Goal: Use online tool/utility: Utilize a website feature to perform a specific function

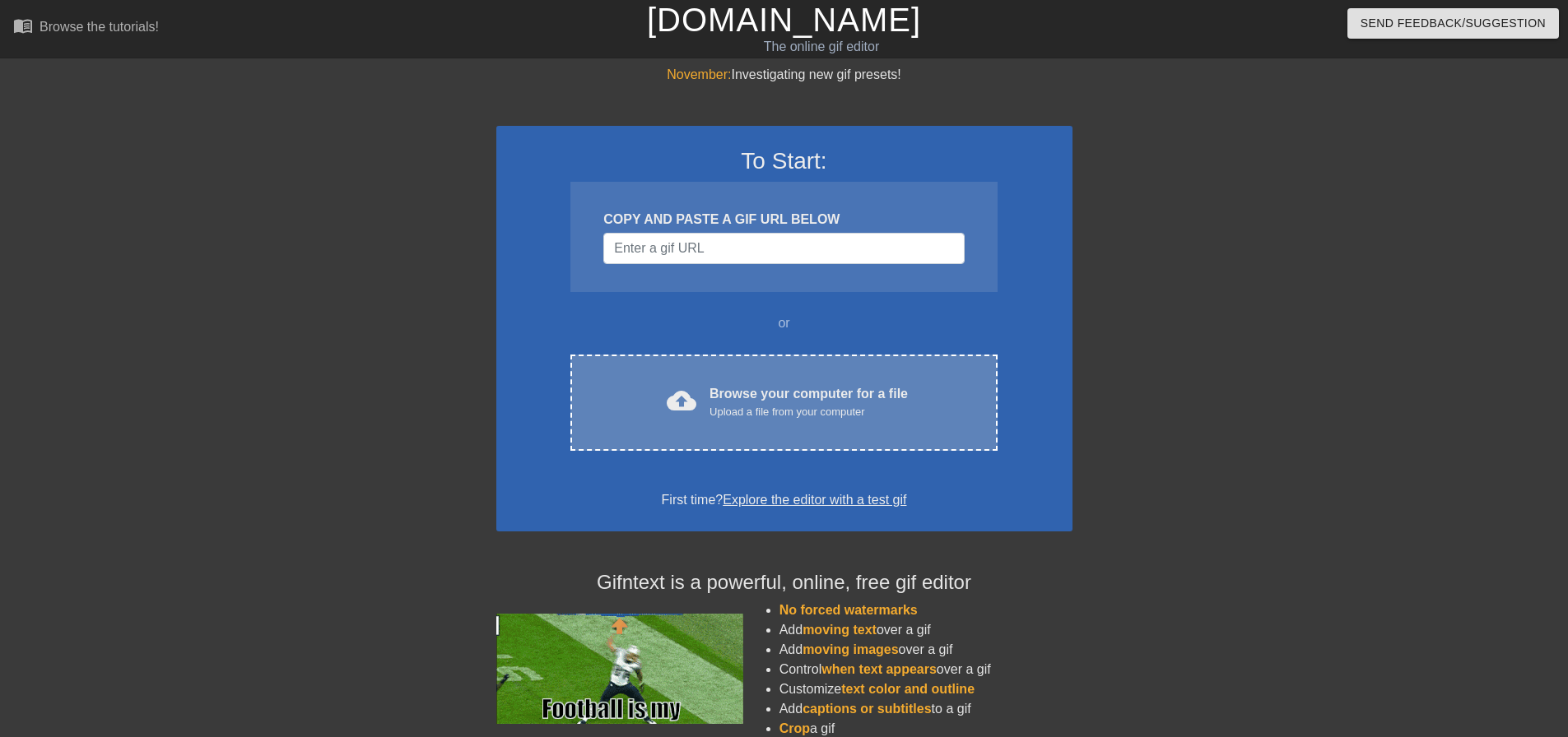
click at [776, 404] on div "Upload a file from your computer" at bounding box center [809, 412] width 198 height 17
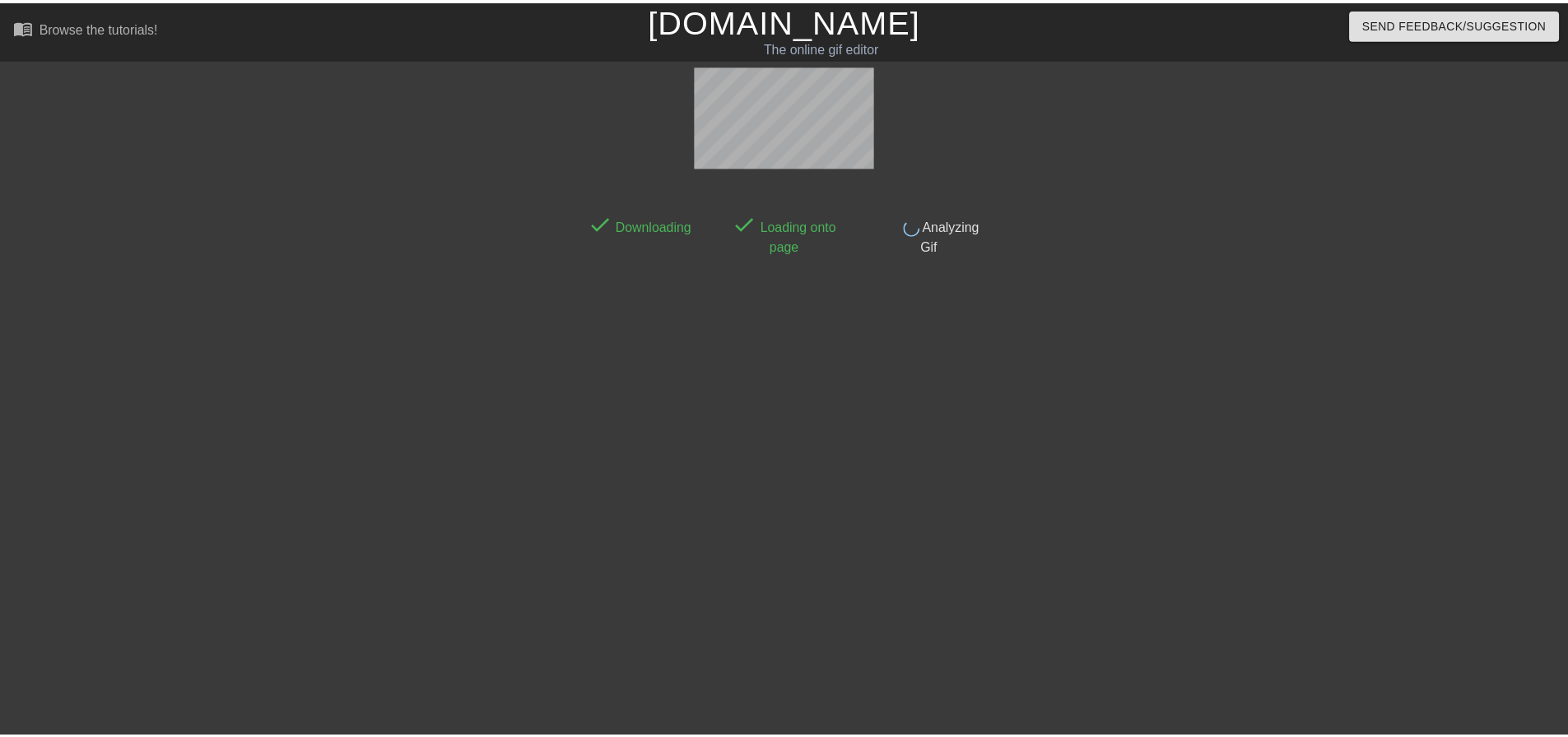
scroll to position [8, 0]
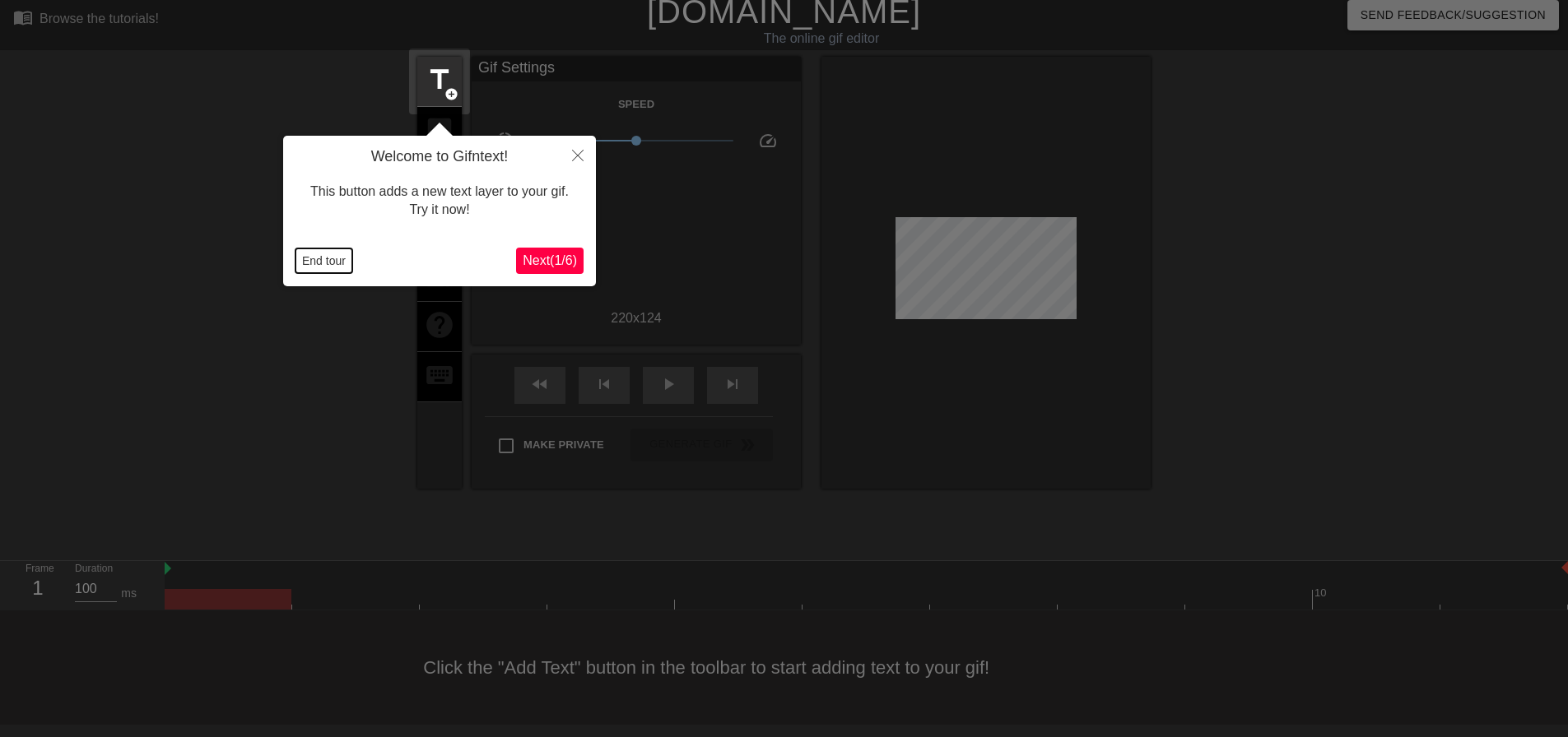
click at [324, 264] on button "End tour" at bounding box center [324, 261] width 57 height 25
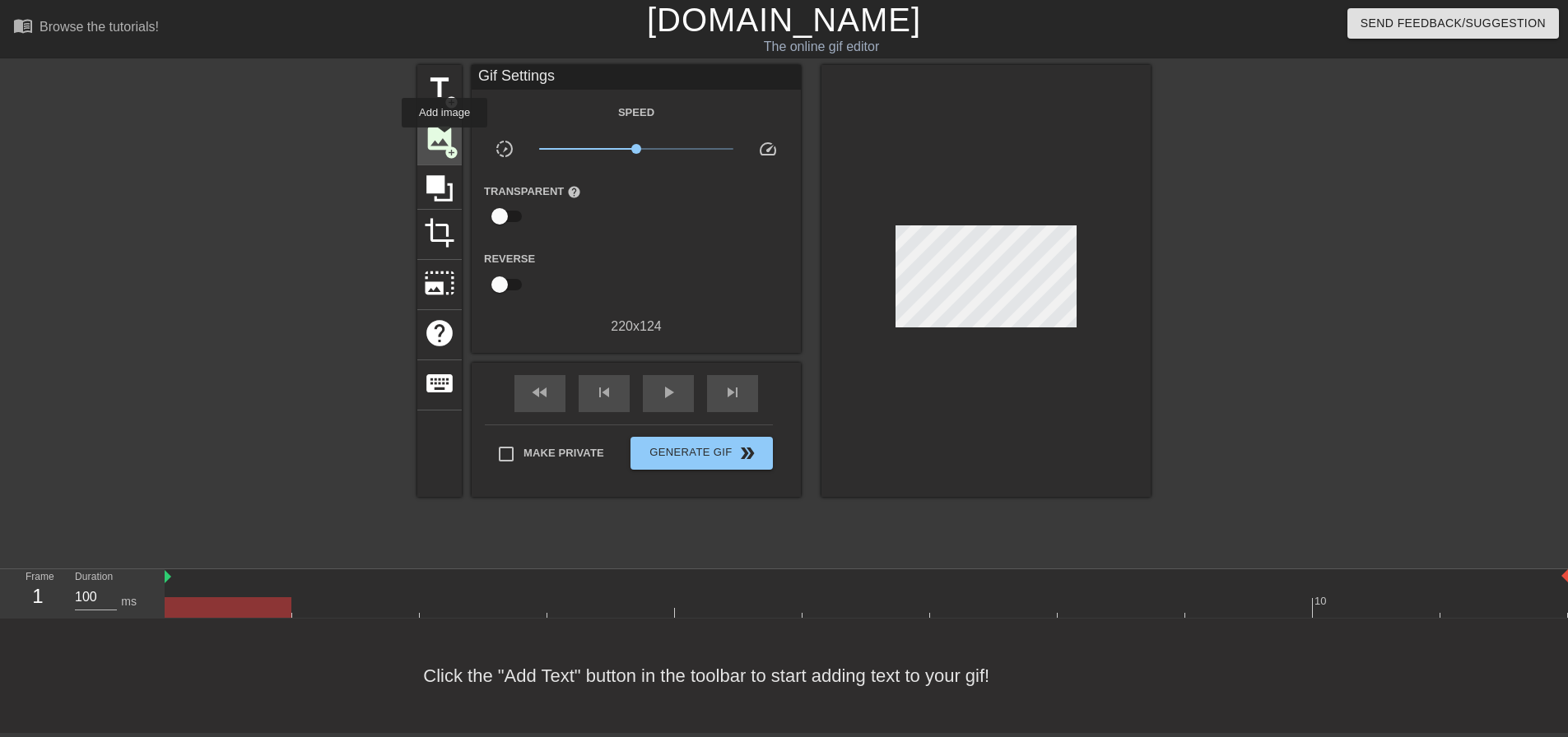
click at [444, 146] on span "add_circle" at bounding box center [451, 152] width 14 height 14
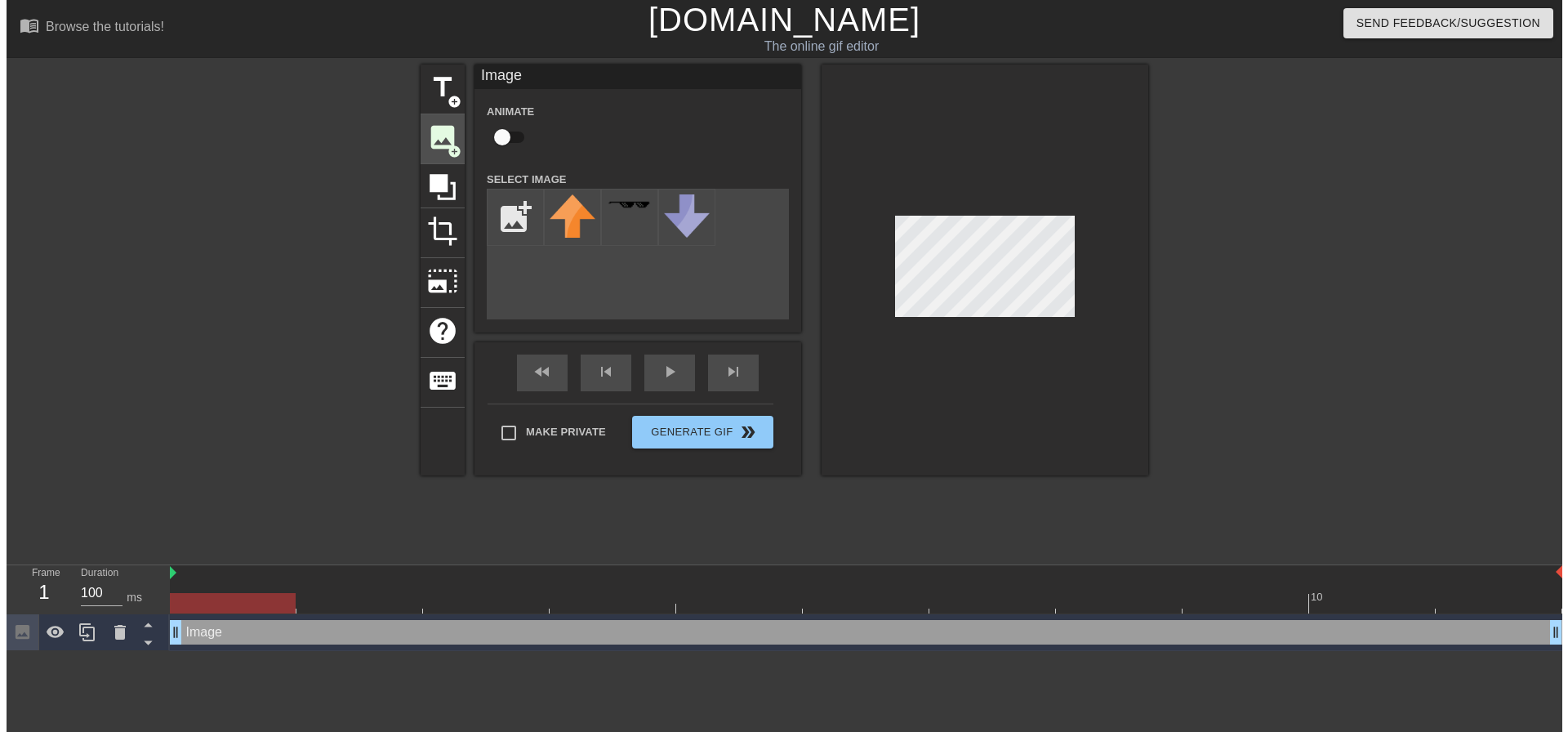
scroll to position [0, 0]
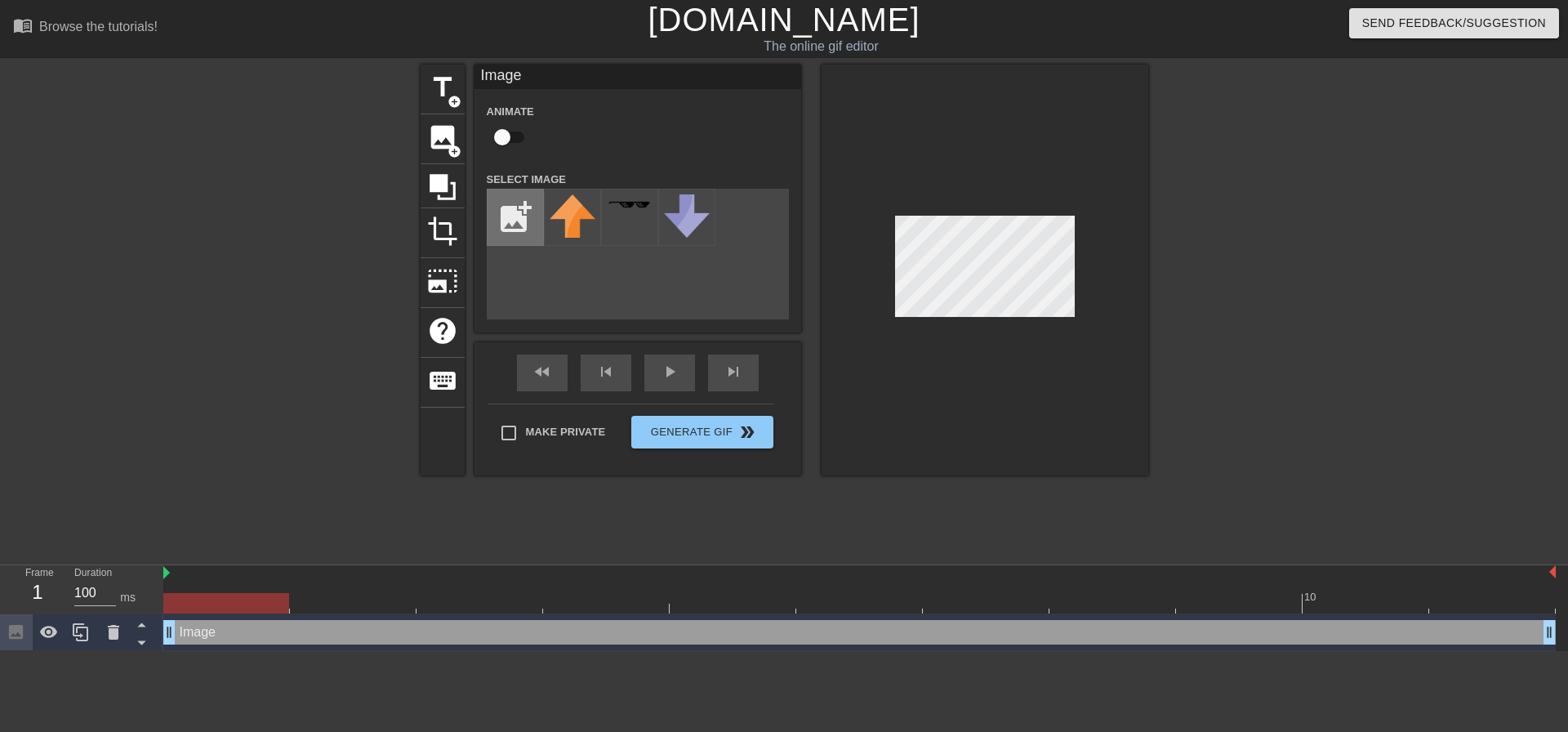
click at [517, 209] on input "file" at bounding box center [515, 217] width 55 height 55
type input "C:\fakepath\GATHERING DATA.png"
click at [577, 202] on img at bounding box center [572, 205] width 45 height 10
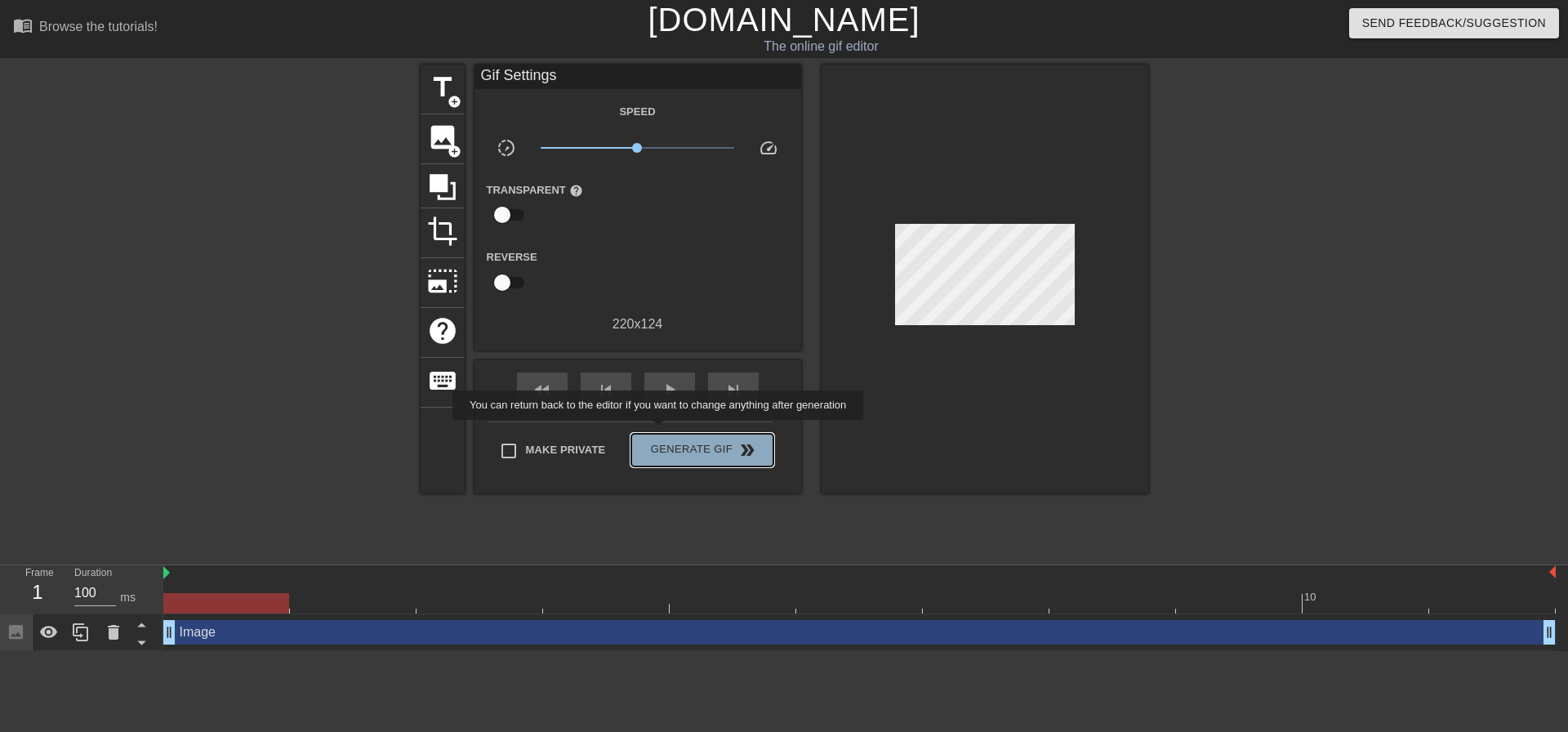
click at [660, 434] on button "Generate Gif double_arrow" at bounding box center [702, 451] width 141 height 33
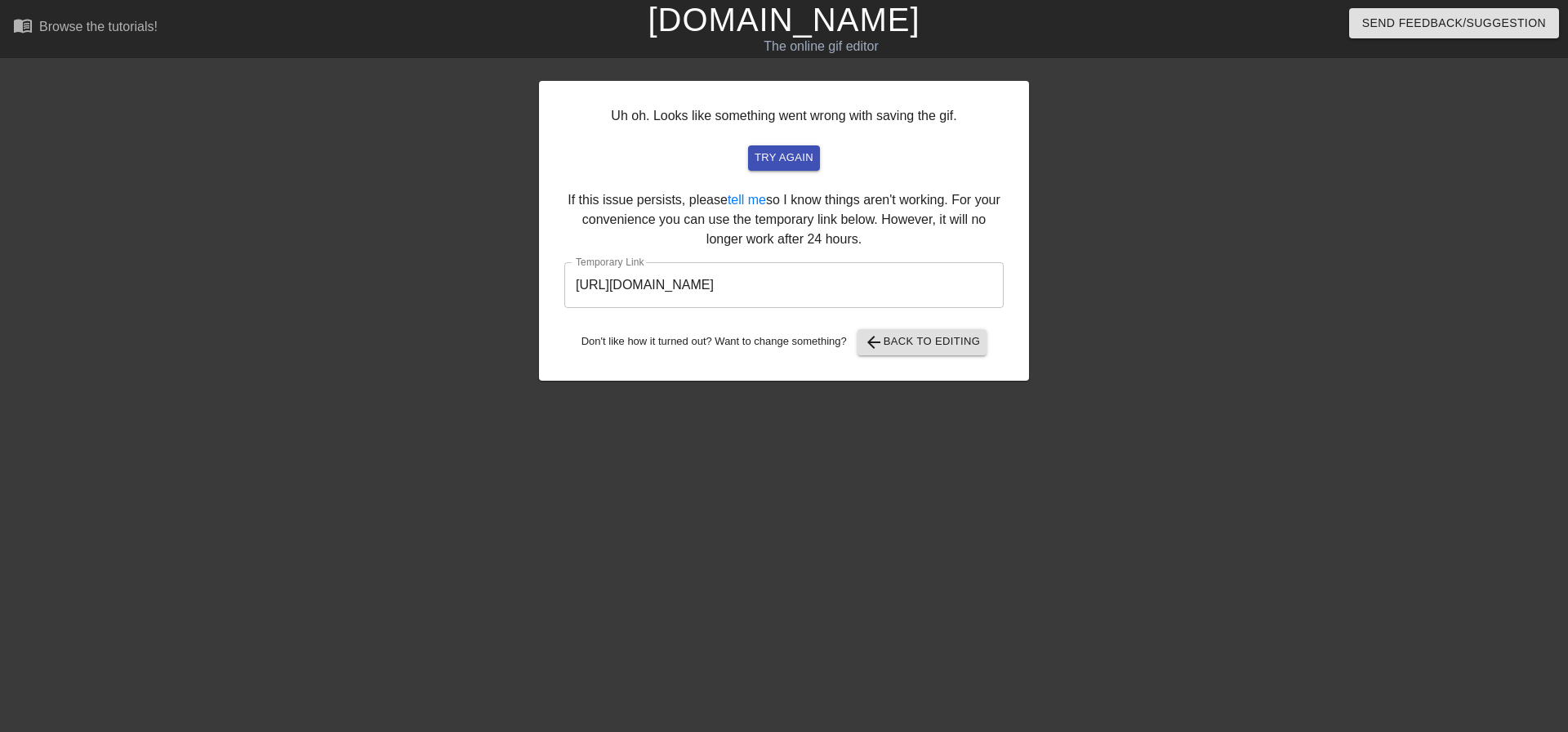
click at [835, 287] on input "[URL][DOMAIN_NAME]" at bounding box center [784, 285] width 440 height 45
